Goal: Task Accomplishment & Management: Complete application form

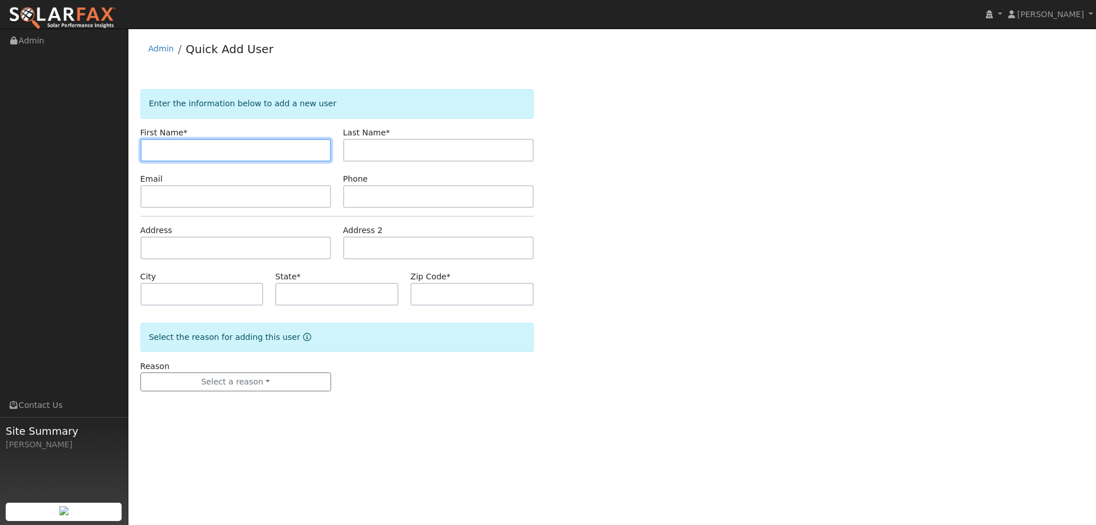
click at [158, 145] on input "text" at bounding box center [235, 150] width 191 height 23
paste input "[PERSON_NAME]"
click at [155, 154] on input "Diane" at bounding box center [235, 150] width 191 height 23
type input "Diane"
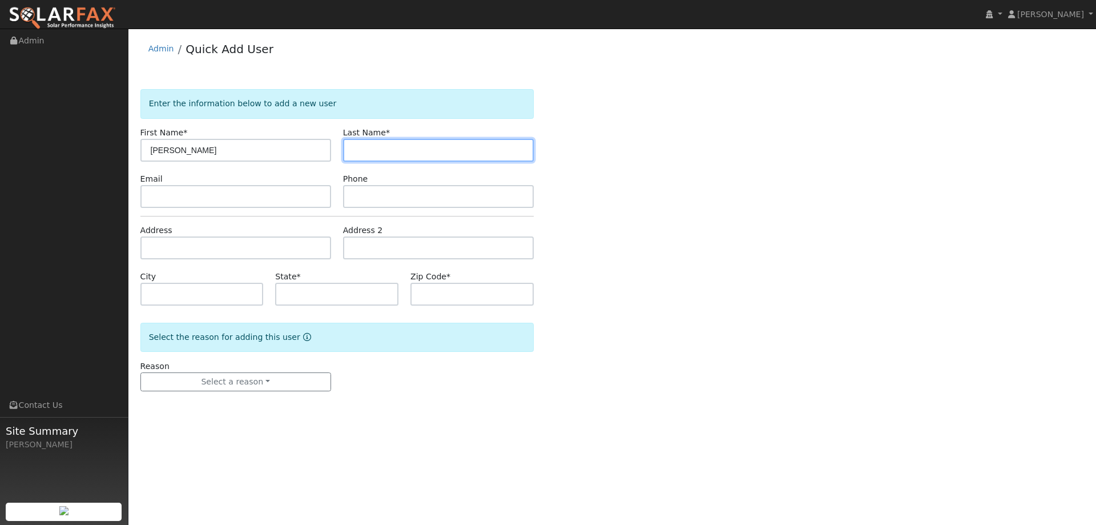
click at [396, 156] on input "text" at bounding box center [438, 150] width 191 height 23
click at [365, 150] on input "text" at bounding box center [438, 150] width 191 height 23
paste input "Atallah"
click at [354, 154] on input "Atallah" at bounding box center [438, 150] width 191 height 23
type input "Atallah"
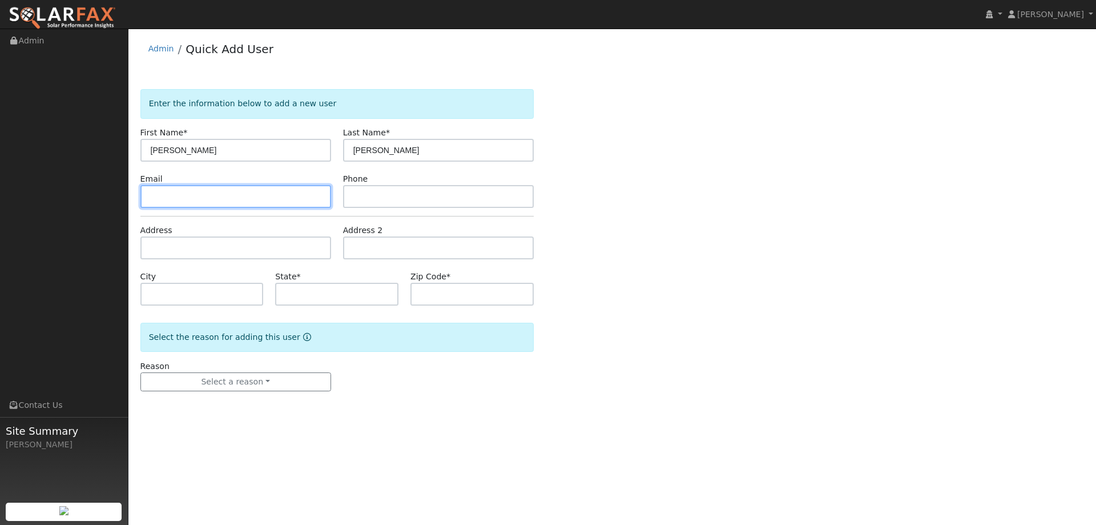
click at [259, 200] on input "text" at bounding box center [235, 196] width 191 height 23
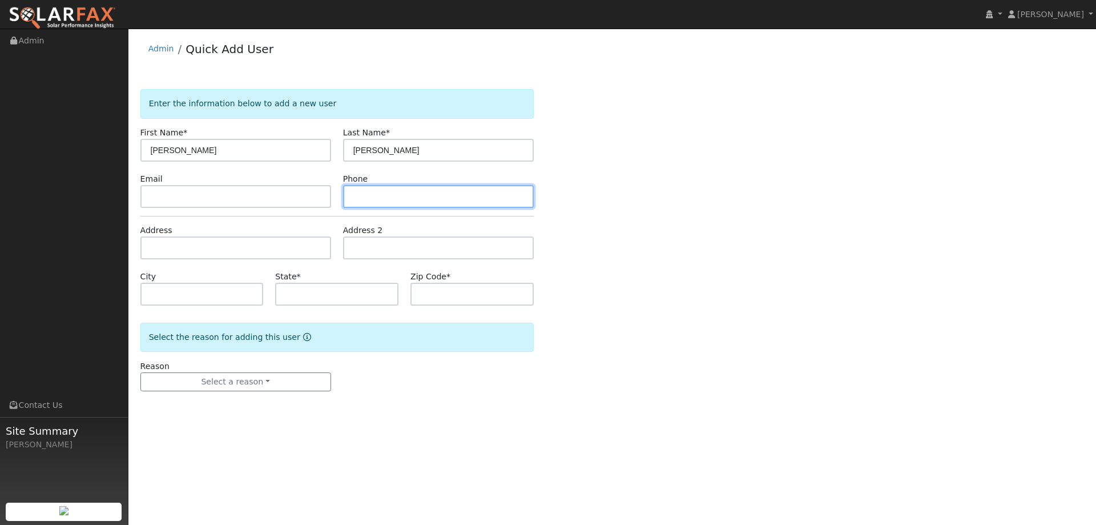
click at [369, 201] on input "text" at bounding box center [438, 196] width 191 height 23
click at [365, 198] on input "text" at bounding box center [438, 196] width 191 height 23
paste input "(707) 567-0883"
click at [354, 196] on input "(707) 567-0883" at bounding box center [438, 196] width 191 height 23
type input "(707) 567-0883"
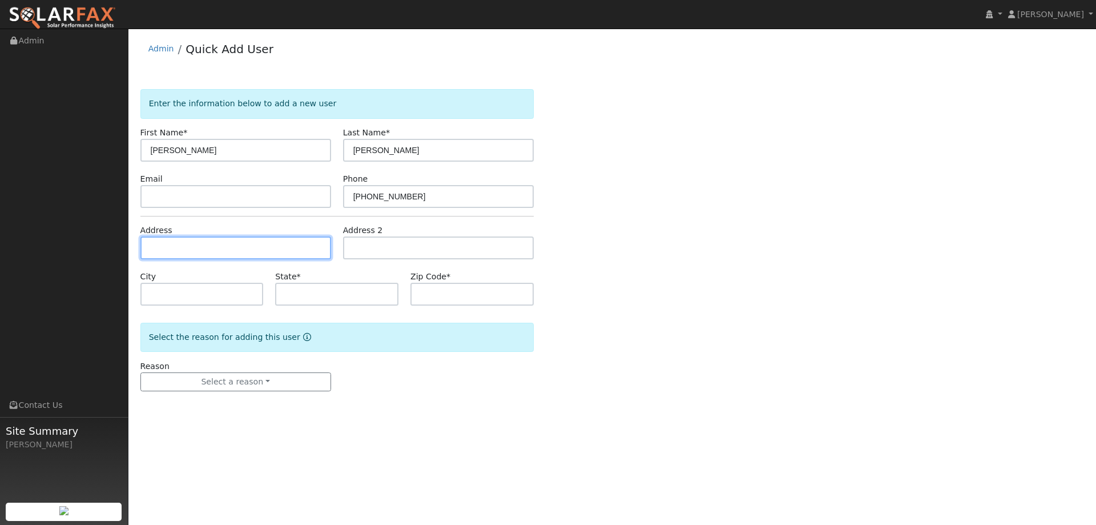
click at [184, 245] on input "text" at bounding box center [235, 247] width 191 height 23
drag, startPoint x: 182, startPoint y: 246, endPoint x: 175, endPoint y: 245, distance: 7.5
click at [181, 246] on input "text" at bounding box center [235, 247] width 191 height 23
paste input "701 Corte Madrid"
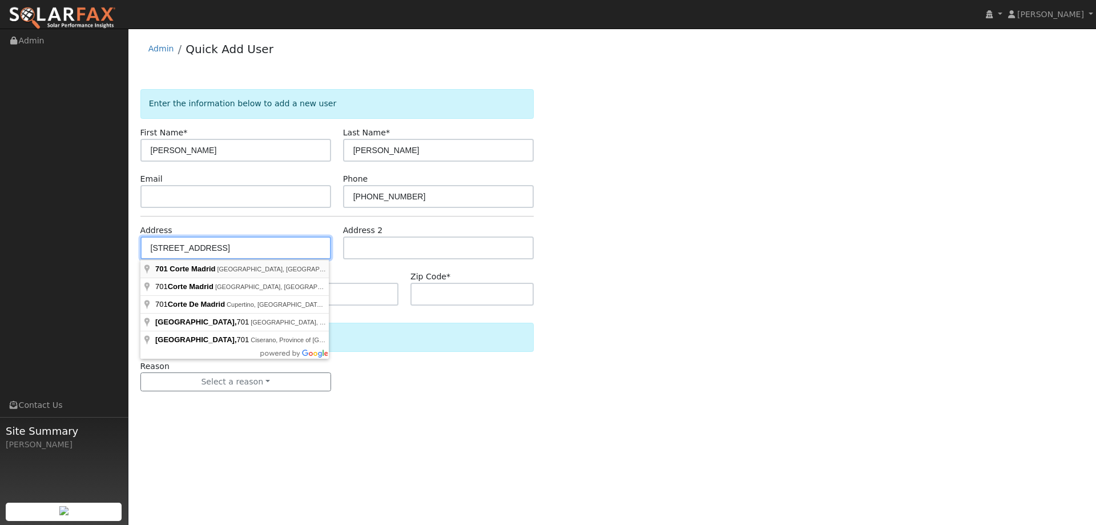
type input "701 Corte Madrid"
type input "Vacaville"
type input "CA"
type input "95688"
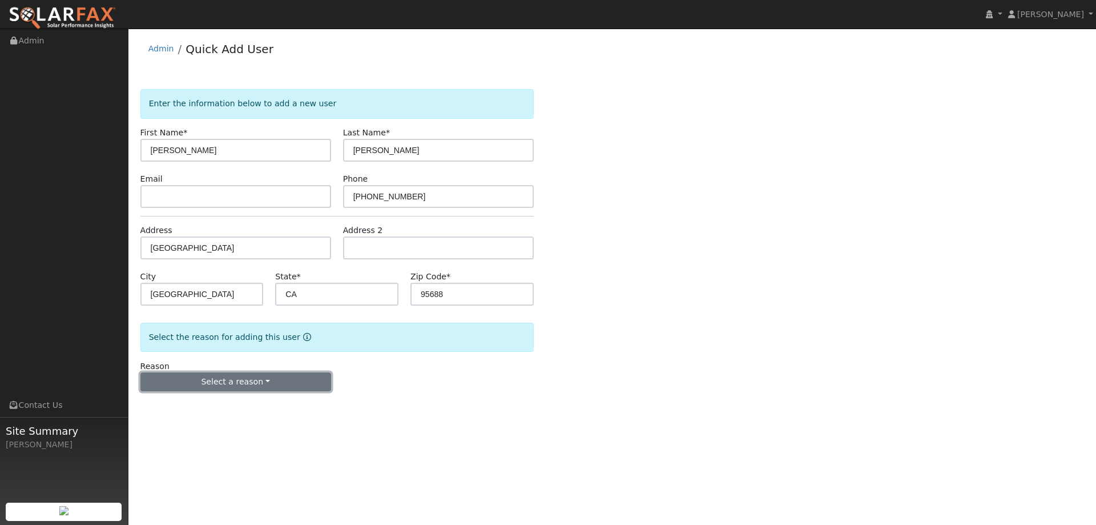
click at [241, 385] on button "Select a reason" at bounding box center [235, 381] width 191 height 19
click at [225, 401] on link "New lead" at bounding box center [204, 405] width 126 height 16
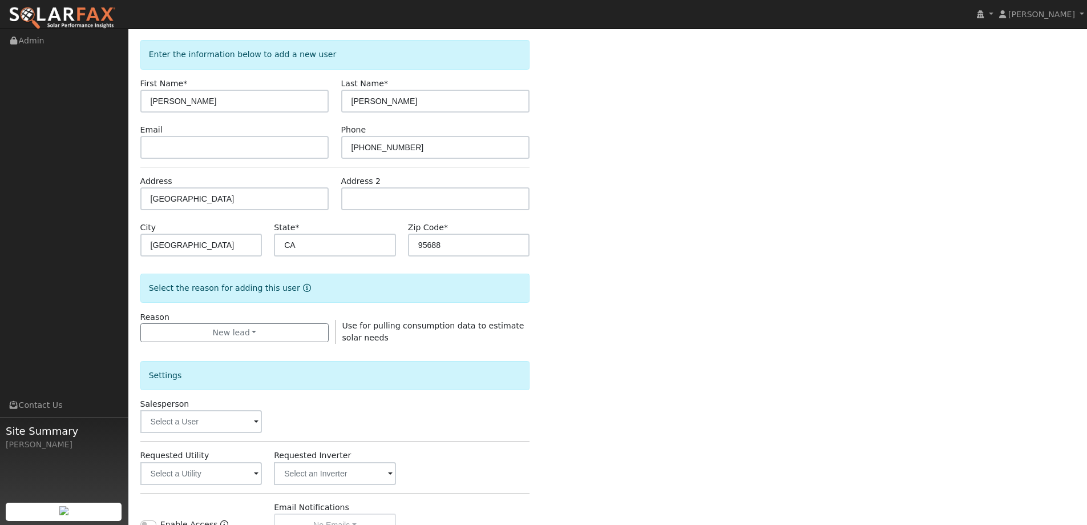
scroll to position [171, 0]
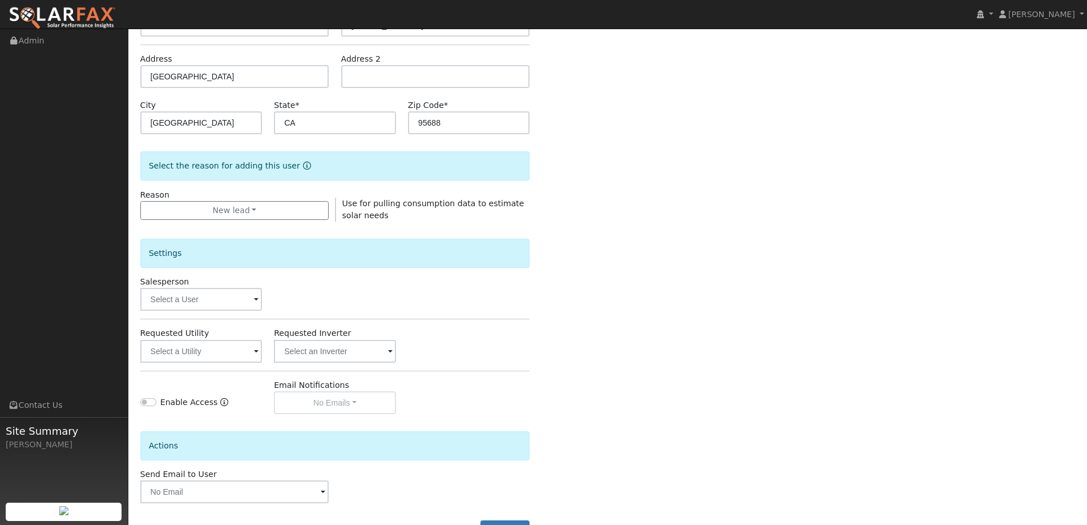
click at [218, 279] on div "Salesperson" at bounding box center [201, 293] width 134 height 35
drag, startPoint x: 233, startPoint y: 298, endPoint x: 221, endPoint y: 303, distance: 12.8
click at [233, 299] on input "text" at bounding box center [201, 299] width 122 height 23
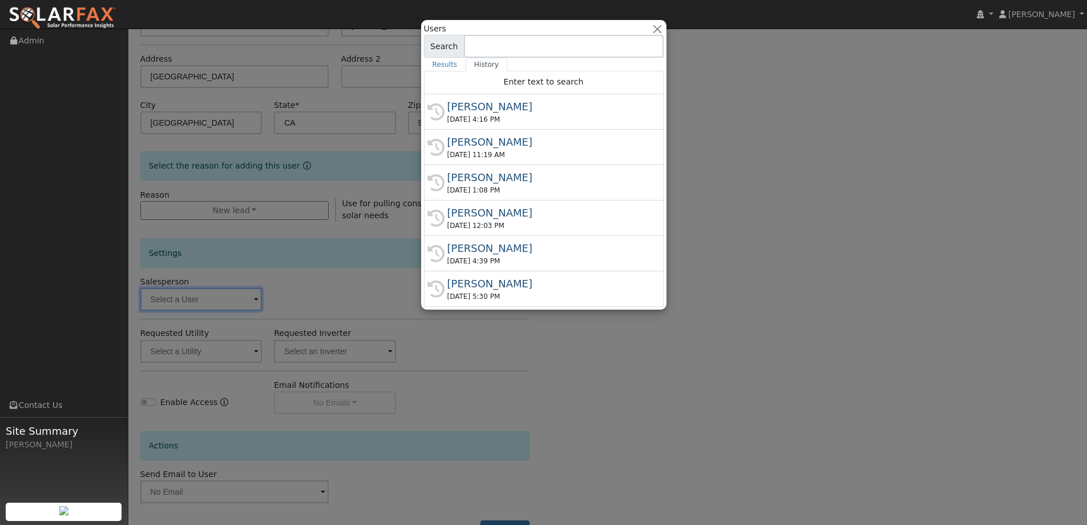
click at [518, 48] on input at bounding box center [564, 46] width 200 height 23
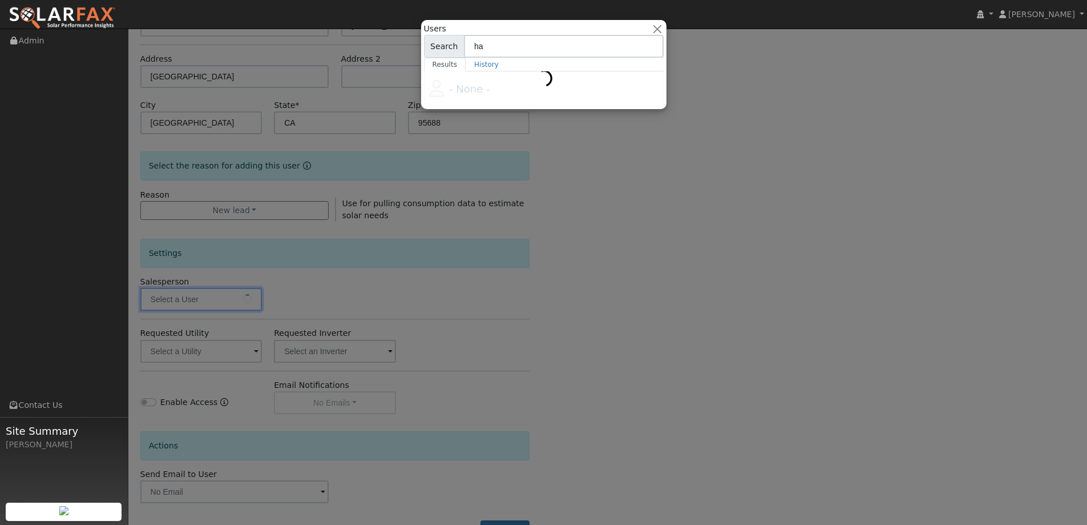
type input "h"
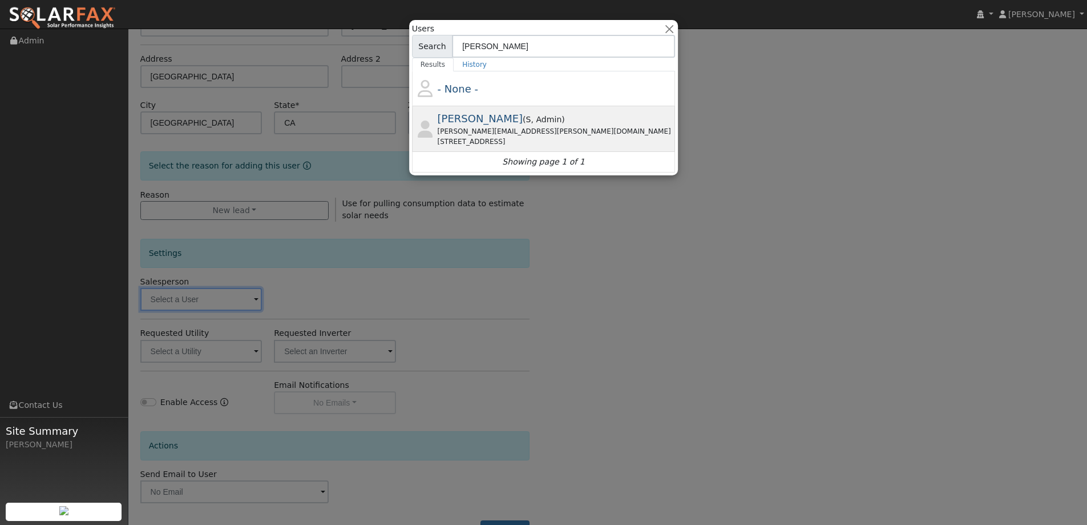
type input "gavin"
click at [544, 120] on span "( S , Admin )" at bounding box center [544, 119] width 42 height 9
type input "Gavin Steiner"
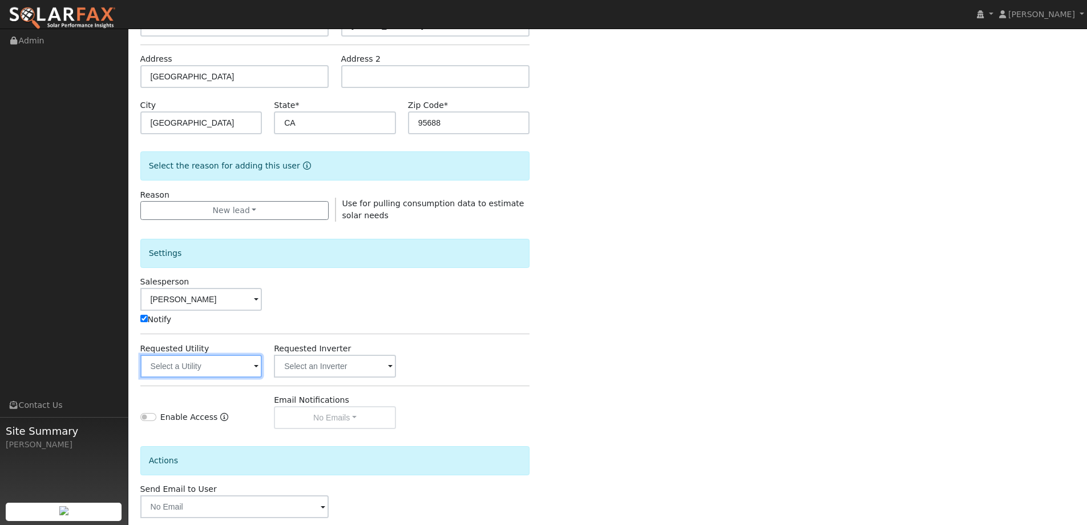
click at [252, 364] on input "text" at bounding box center [201, 365] width 122 height 23
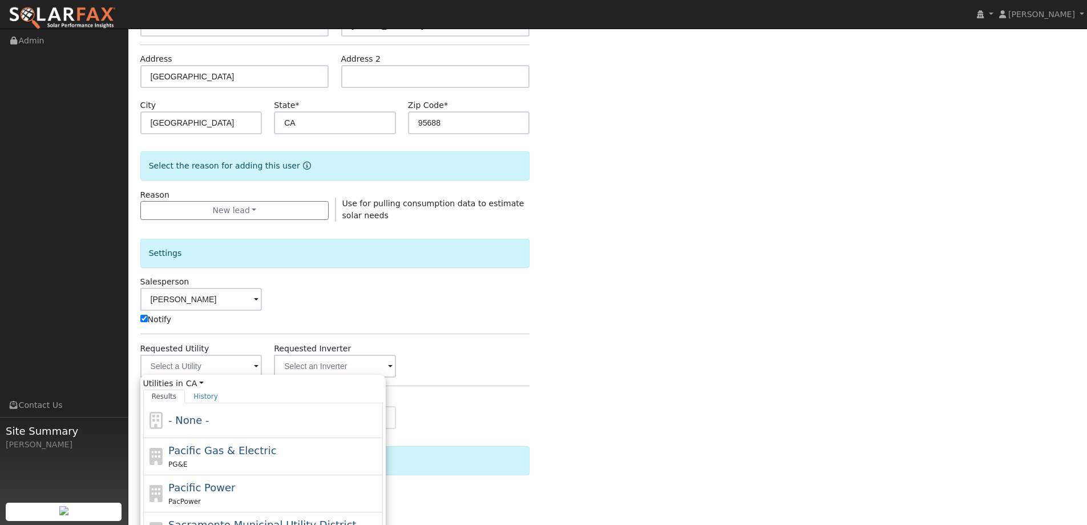
click at [300, 450] on div "Pacific Gas & Electric PG&E" at bounding box center [274, 455] width 212 height 27
type input "Pacific Gas & Electric"
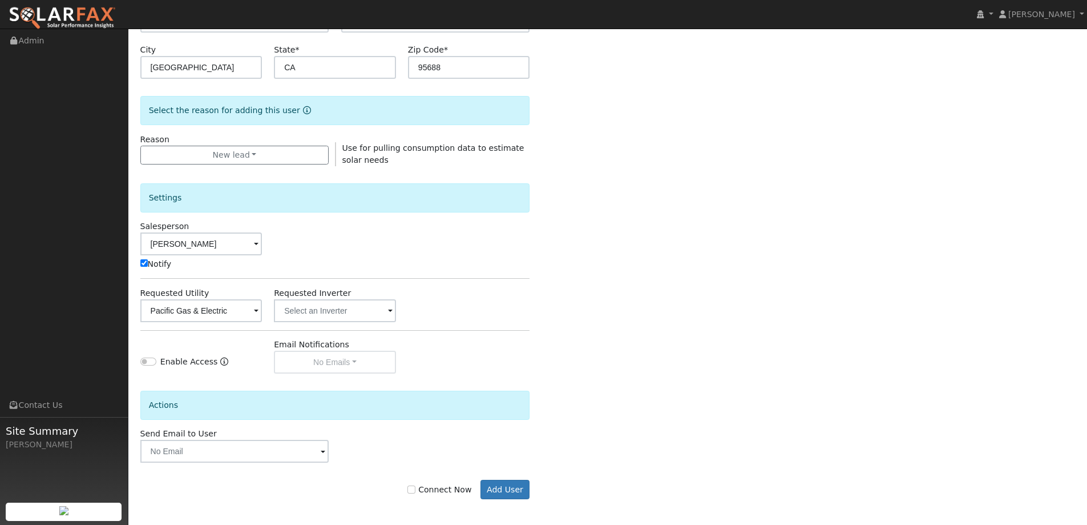
scroll to position [229, 0]
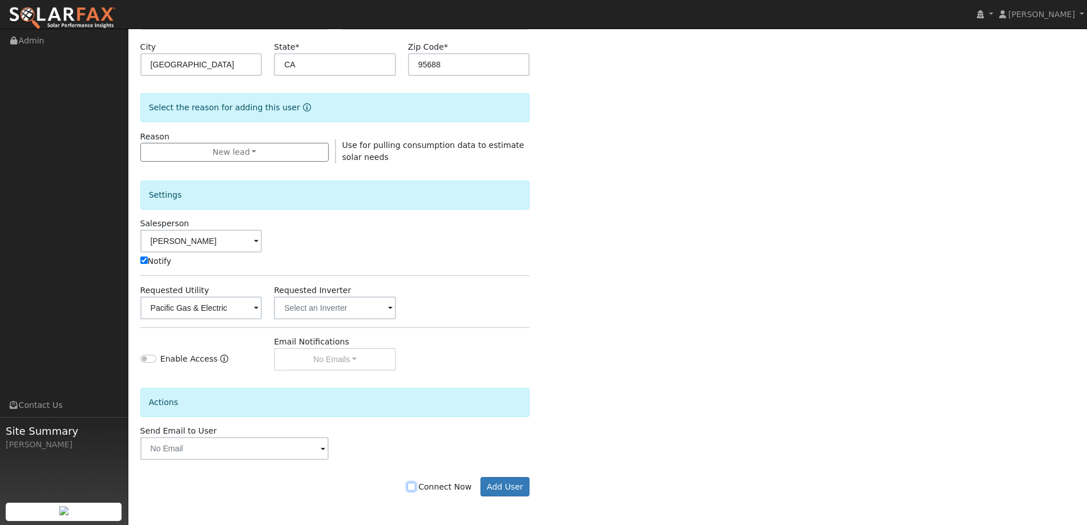
click at [415, 489] on input "Connect Now" at bounding box center [412, 486] width 8 height 8
checkbox input "true"
click at [504, 485] on button "Add User" at bounding box center [506, 486] width 50 height 19
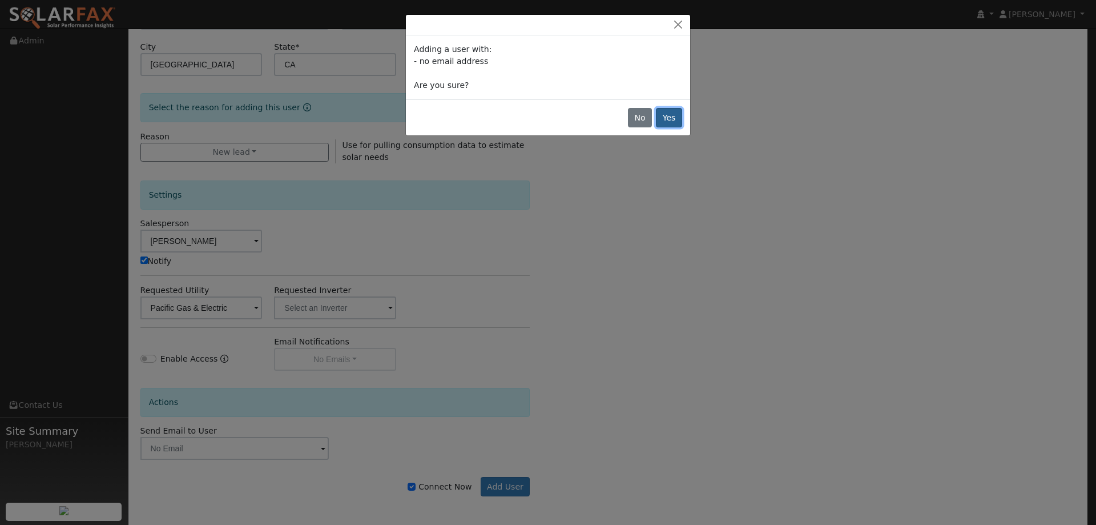
click at [675, 119] on button "Yes" at bounding box center [669, 117] width 26 height 19
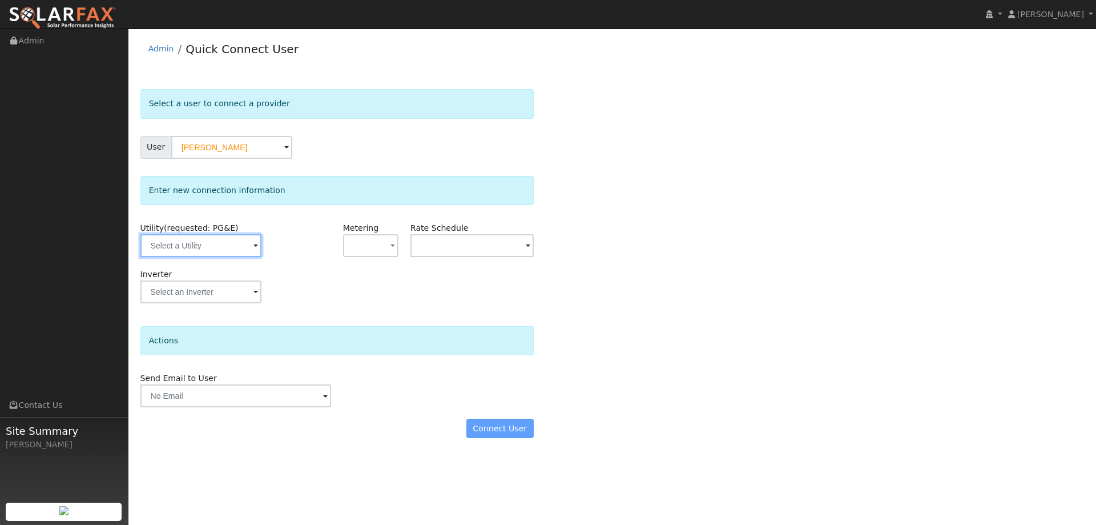
click at [230, 235] on input "text" at bounding box center [200, 245] width 121 height 23
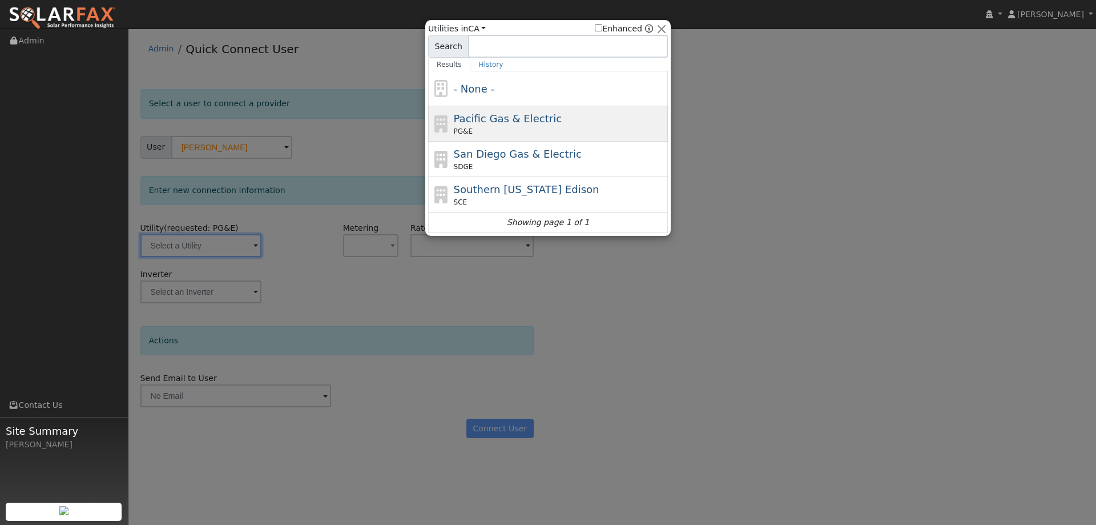
click at [546, 115] on div "Pacific Gas & Electric PG&E" at bounding box center [560, 124] width 212 height 26
type input "PG&E"
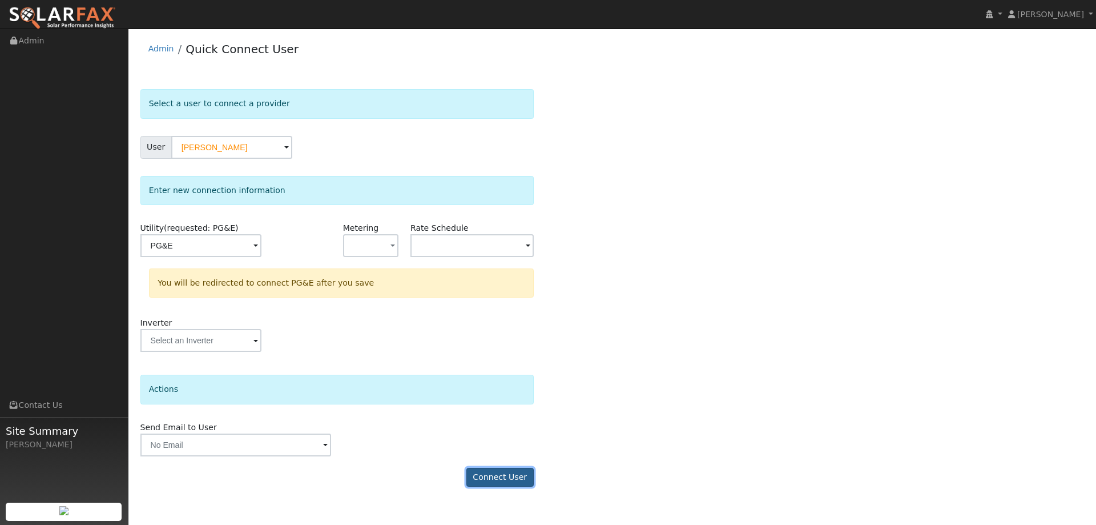
click at [518, 471] on button "Connect User" at bounding box center [499, 476] width 67 height 19
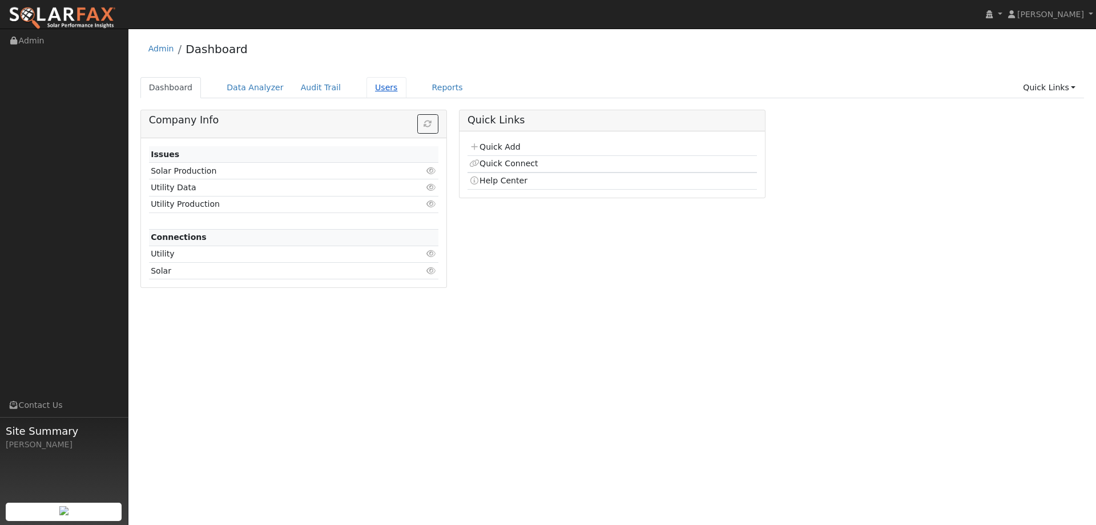
click at [371, 88] on link "Users" at bounding box center [386, 87] width 40 height 21
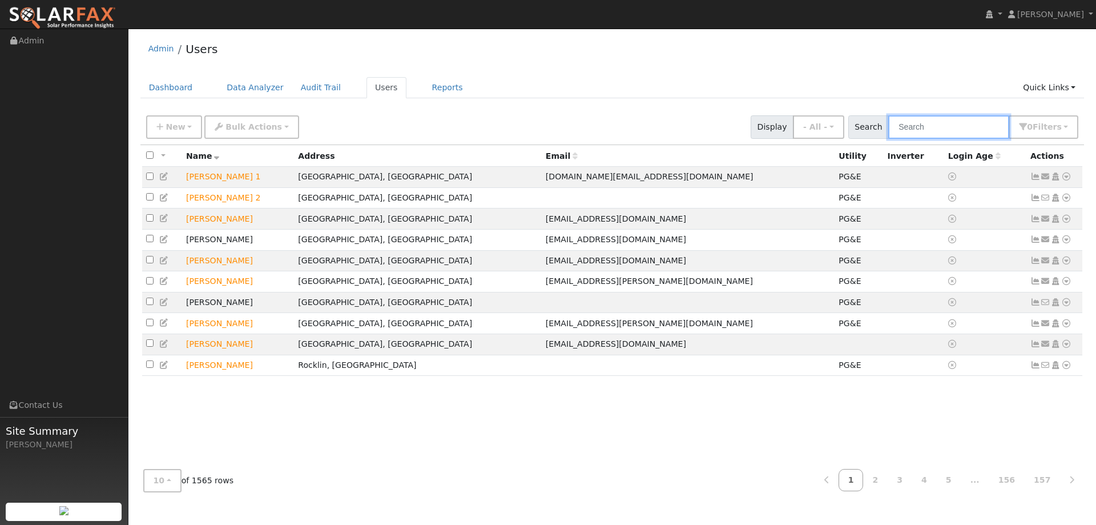
click at [930, 126] on input "text" at bounding box center [948, 126] width 121 height 23
paste input "Diane Atallah"
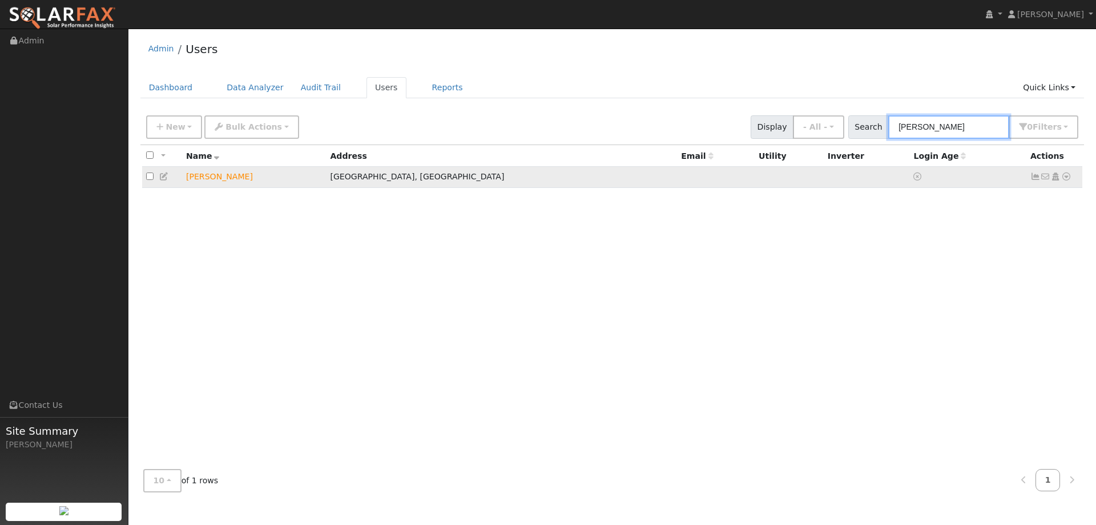
type input "Diane Atallah"
click at [1067, 179] on icon at bounding box center [1066, 176] width 10 height 8
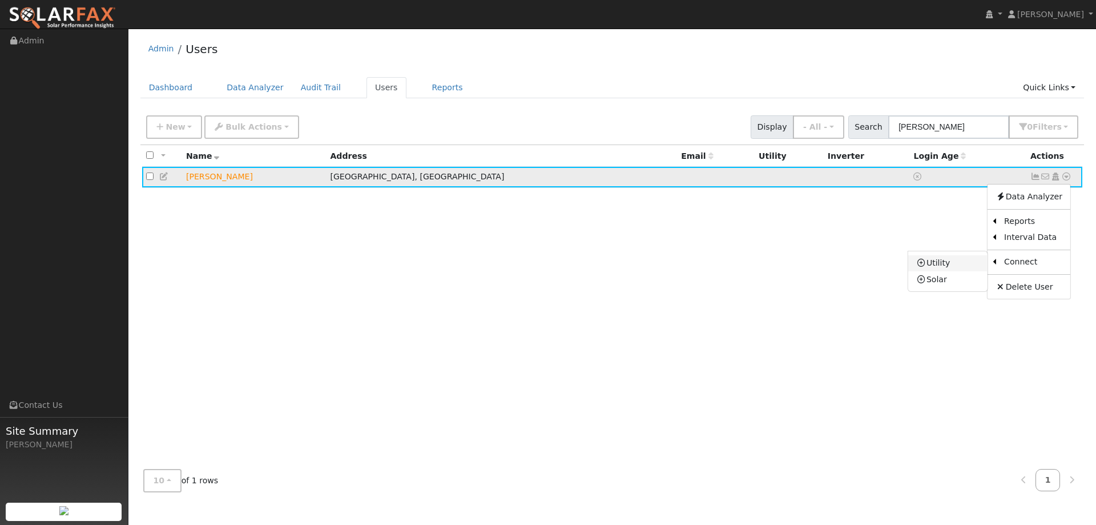
click at [967, 264] on link "Utility" at bounding box center [947, 263] width 79 height 16
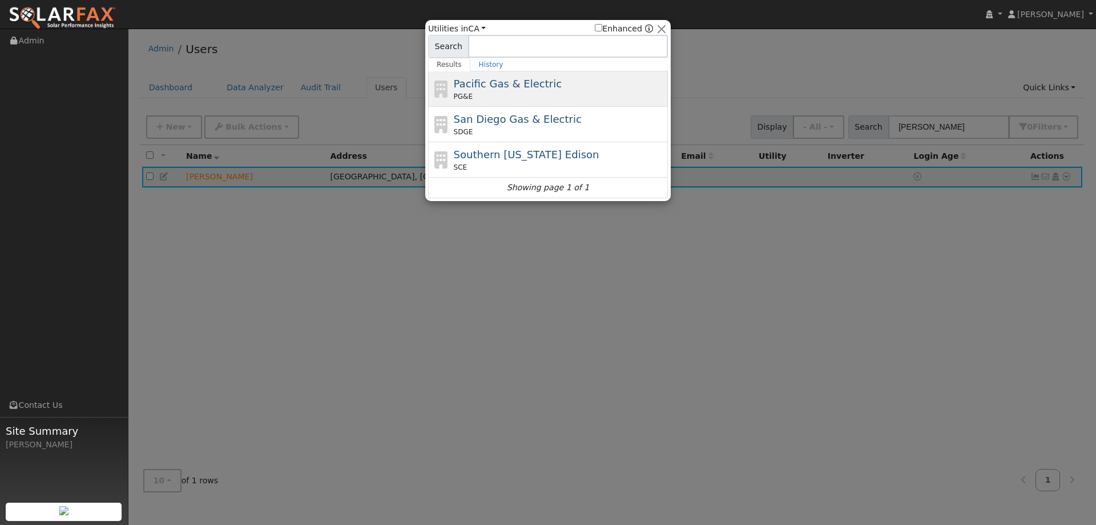
click at [559, 81] on div "Pacific Gas & Electric PG&E" at bounding box center [560, 89] width 212 height 26
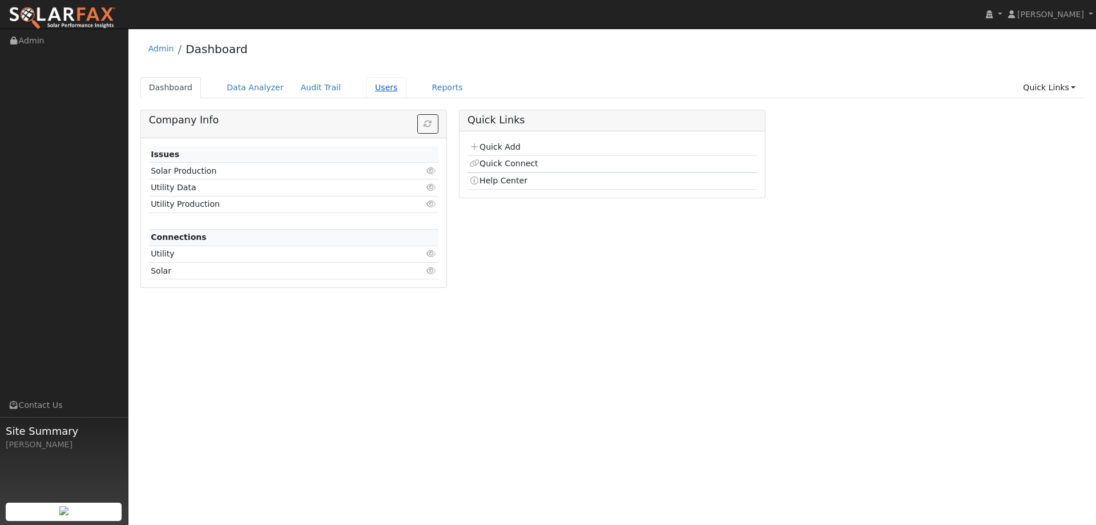
click at [369, 90] on link "Users" at bounding box center [386, 87] width 40 height 21
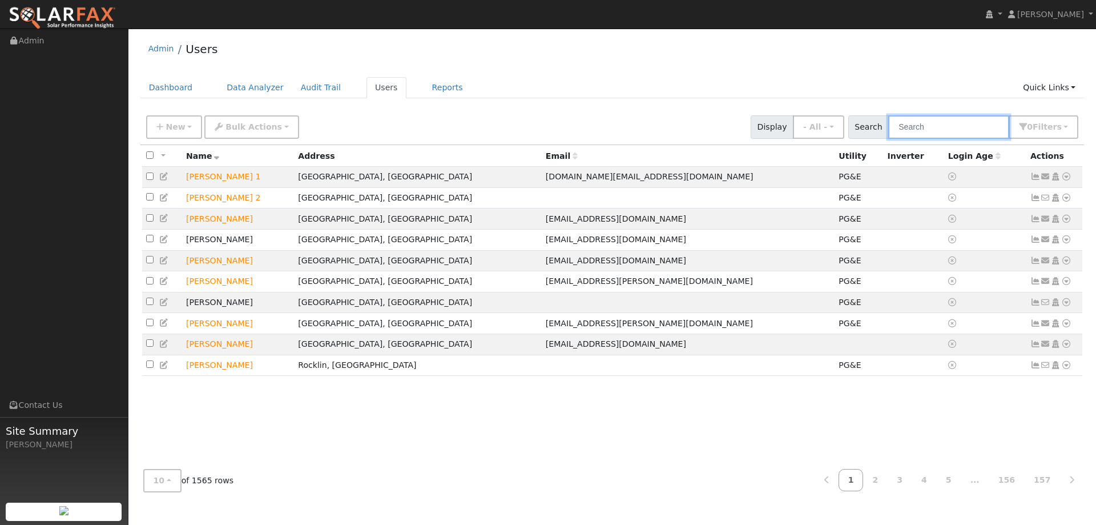
click at [934, 125] on input "text" at bounding box center [948, 126] width 121 height 23
click at [917, 119] on input "text" at bounding box center [948, 126] width 121 height 23
paste input "[PERSON_NAME]"
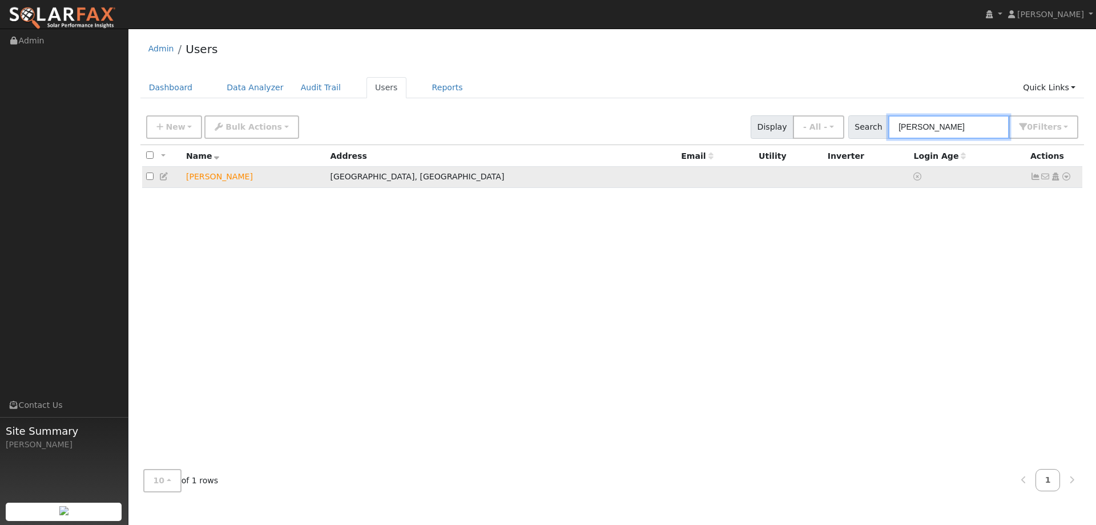
type input "[PERSON_NAME]"
click at [1067, 175] on icon at bounding box center [1066, 176] width 10 height 8
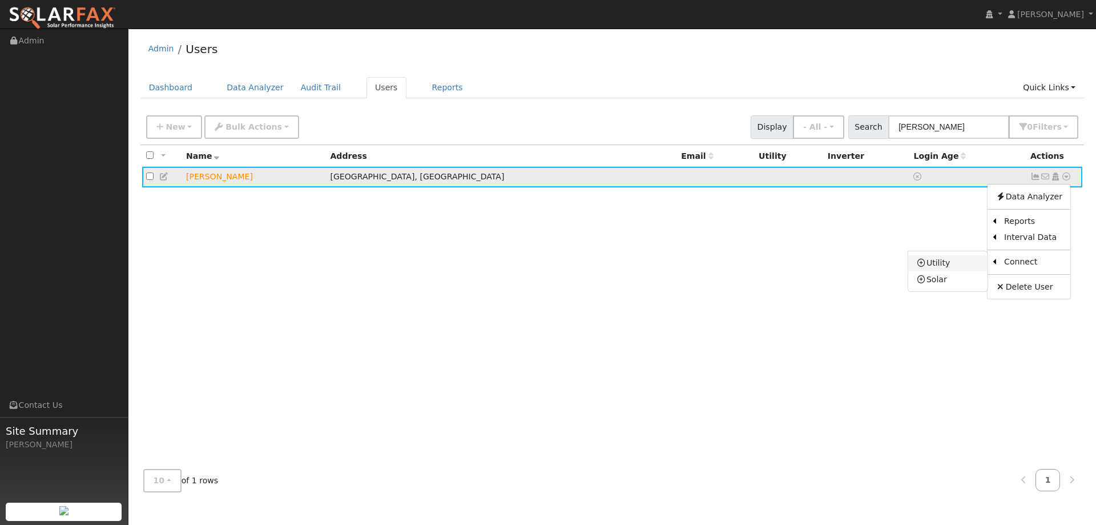
click at [952, 265] on link "Utility" at bounding box center [947, 263] width 79 height 16
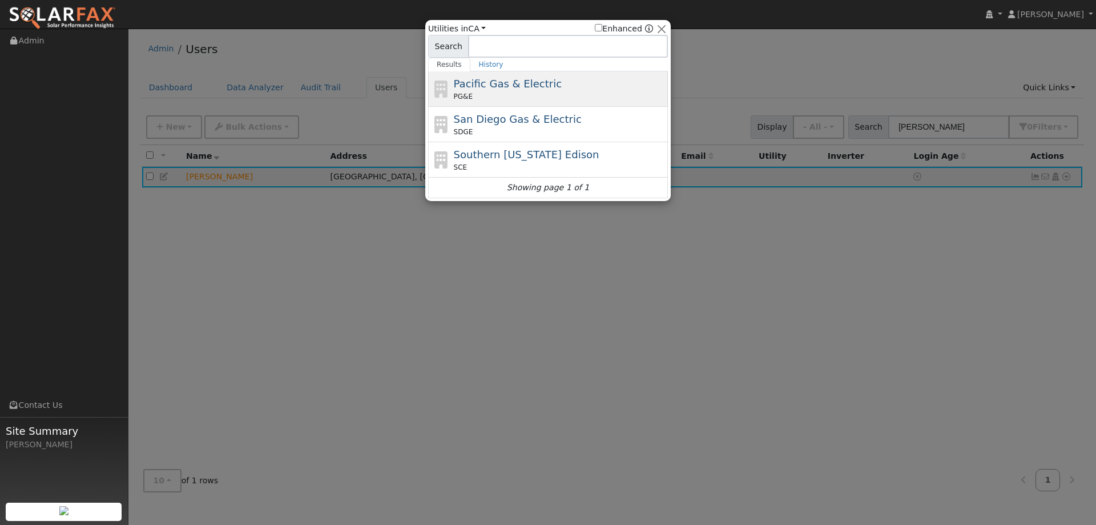
click at [591, 86] on div "Pacific Gas & Electric PG&E" at bounding box center [560, 89] width 212 height 26
